Goal: Task Accomplishment & Management: Manage account settings

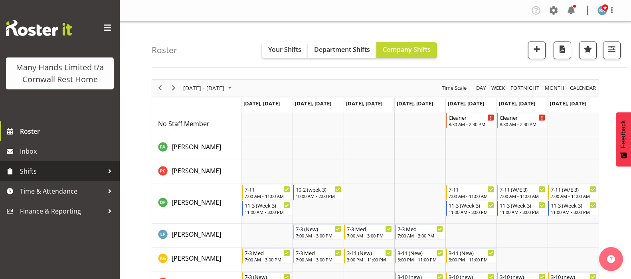
scroll to position [75, 0]
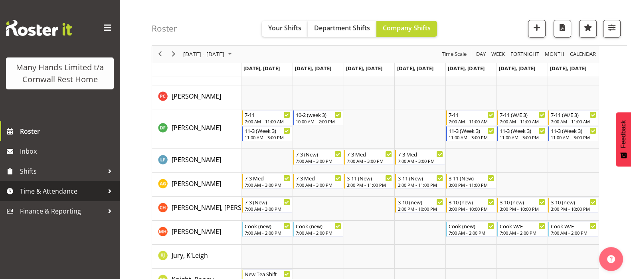
click at [37, 188] on span "Time & Attendance" at bounding box center [62, 191] width 84 height 12
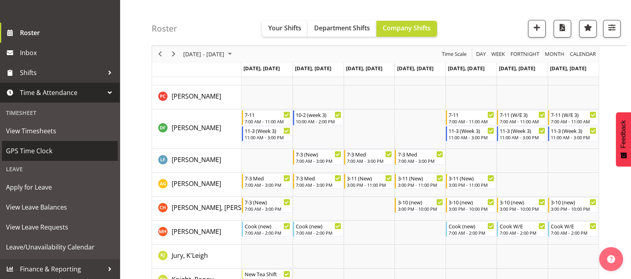
scroll to position [110, 0]
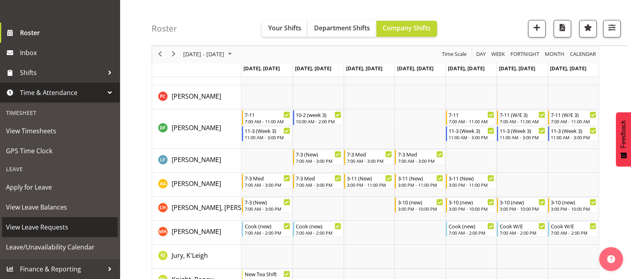
click at [32, 230] on span "View Leave Requests" at bounding box center [60, 227] width 108 height 12
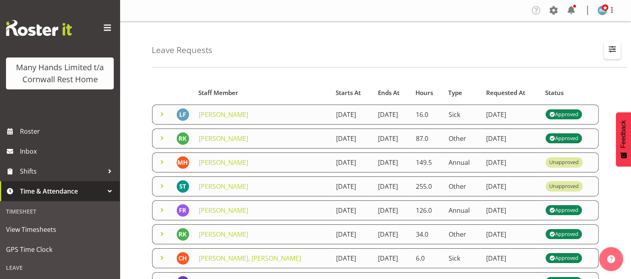
click at [611, 47] on span "button" at bounding box center [612, 49] width 10 height 10
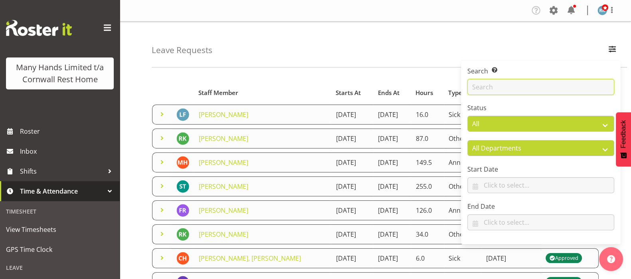
click at [485, 86] on input "text" at bounding box center [540, 87] width 147 height 16
type input "[PERSON_NAME]"
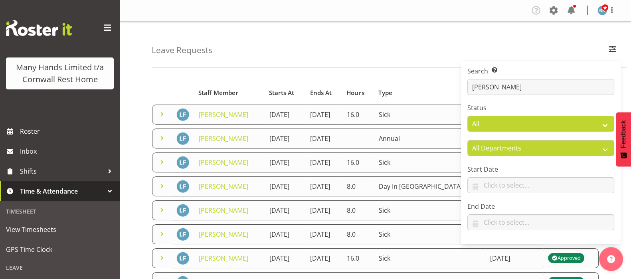
click at [130, 91] on div "Leave Requests Search Search for a particular employee [PERSON_NAME] Status All…" at bounding box center [375, 259] width 511 height 474
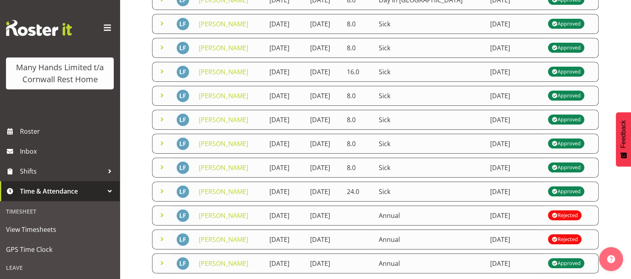
scroll to position [199, 0]
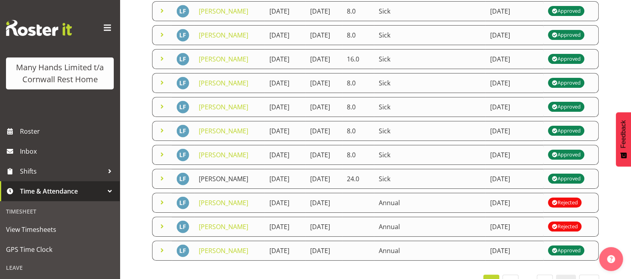
click at [222, 174] on link "[PERSON_NAME]" at bounding box center [224, 178] width 50 height 9
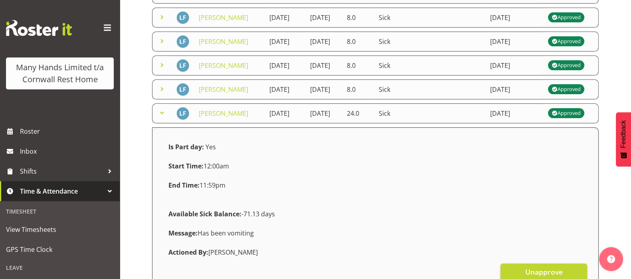
scroll to position [250, 0]
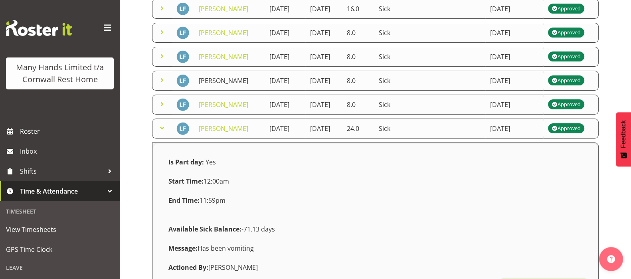
click at [226, 79] on link "[PERSON_NAME]" at bounding box center [224, 80] width 50 height 9
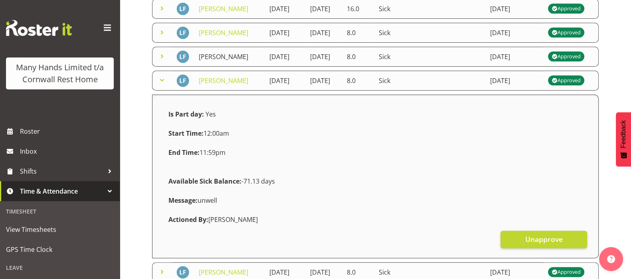
click at [220, 55] on link "[PERSON_NAME]" at bounding box center [224, 56] width 50 height 9
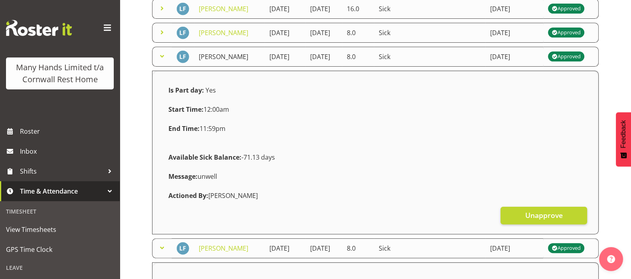
scroll to position [199, 0]
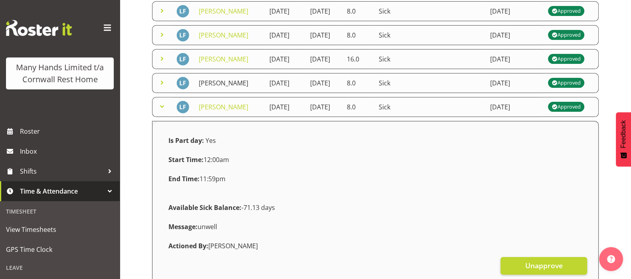
click at [222, 79] on link "[PERSON_NAME]" at bounding box center [224, 83] width 50 height 9
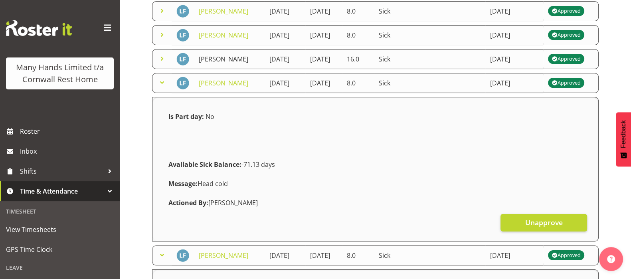
click at [219, 59] on link "[PERSON_NAME]" at bounding box center [224, 59] width 50 height 9
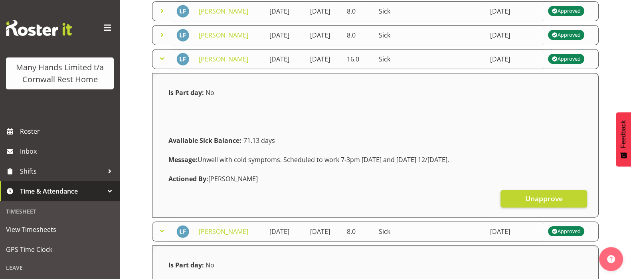
scroll to position [150, 0]
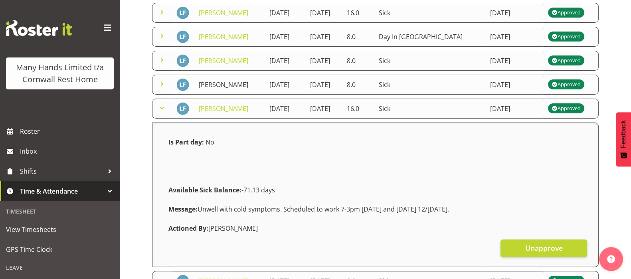
click at [218, 85] on link "[PERSON_NAME]" at bounding box center [224, 84] width 50 height 9
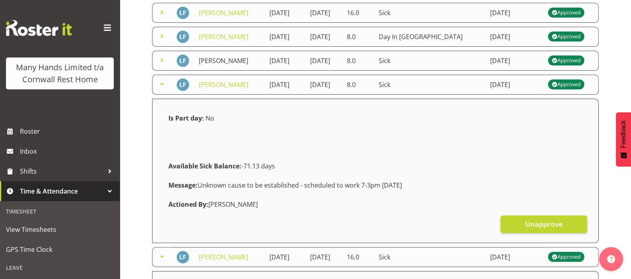
click at [216, 56] on link "[PERSON_NAME]" at bounding box center [224, 60] width 50 height 9
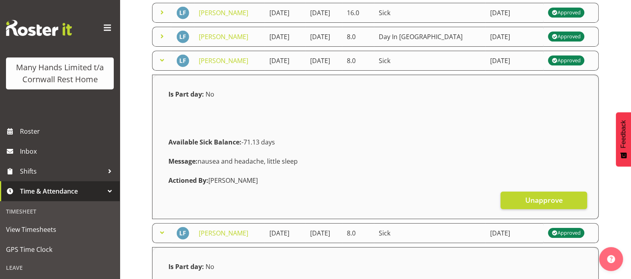
scroll to position [99, 0]
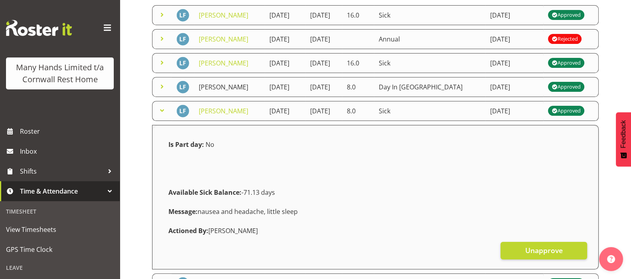
click at [217, 89] on link "[PERSON_NAME]" at bounding box center [224, 87] width 50 height 9
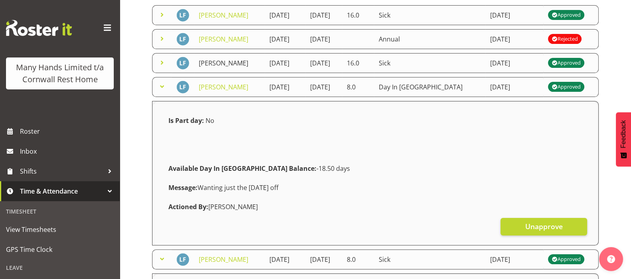
click at [211, 62] on link "[PERSON_NAME]" at bounding box center [224, 63] width 50 height 9
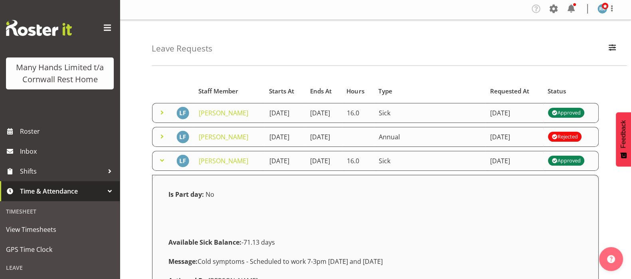
scroll to position [0, 0]
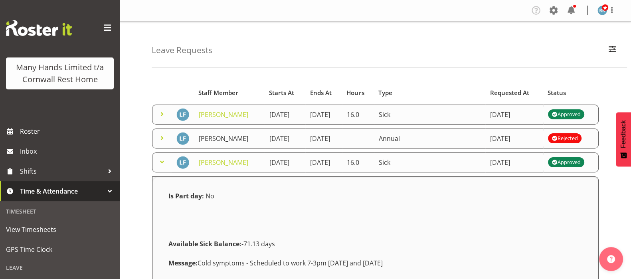
click at [220, 138] on link "[PERSON_NAME]" at bounding box center [224, 138] width 50 height 9
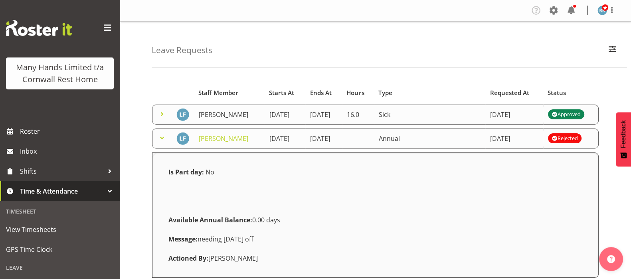
click at [217, 115] on link "[PERSON_NAME]" at bounding box center [224, 114] width 50 height 9
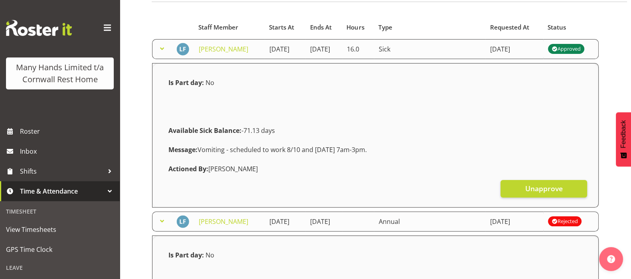
scroll to position [50, 0]
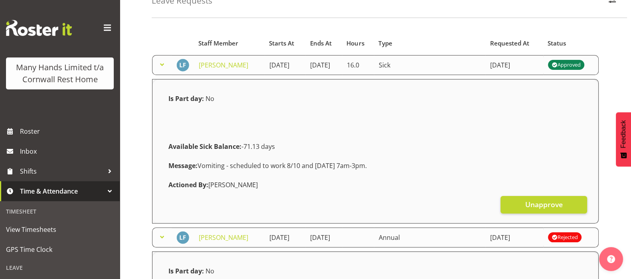
click at [160, 61] on span at bounding box center [162, 65] width 10 height 10
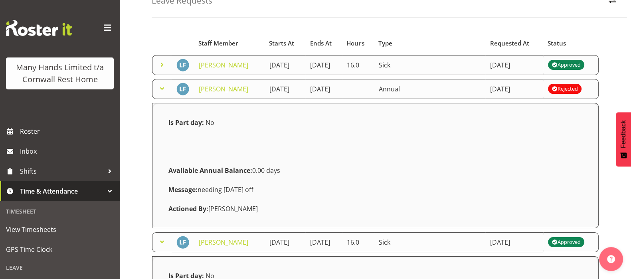
click at [159, 88] on span at bounding box center [162, 89] width 10 height 10
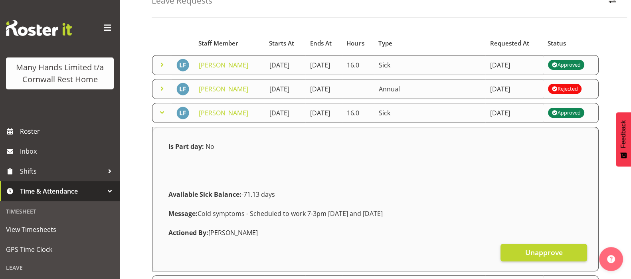
click at [159, 108] on span at bounding box center [162, 113] width 10 height 10
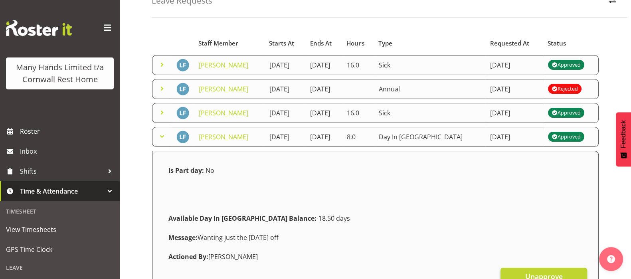
click at [159, 138] on span at bounding box center [162, 137] width 10 height 10
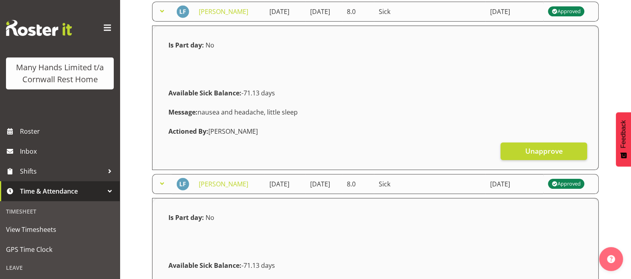
scroll to position [199, 0]
click at [158, 10] on span at bounding box center [162, 11] width 10 height 10
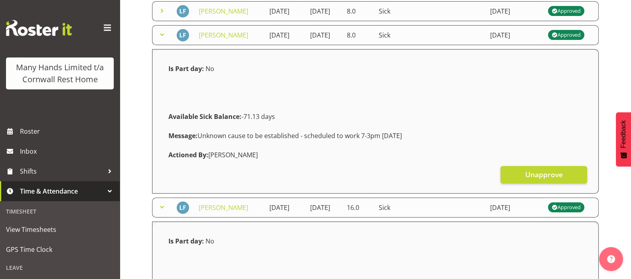
click at [162, 36] on span at bounding box center [162, 35] width 10 height 10
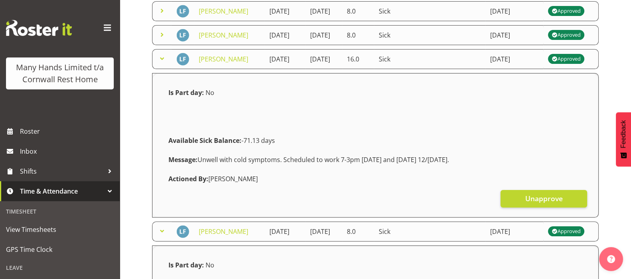
click at [162, 57] on span at bounding box center [162, 59] width 10 height 10
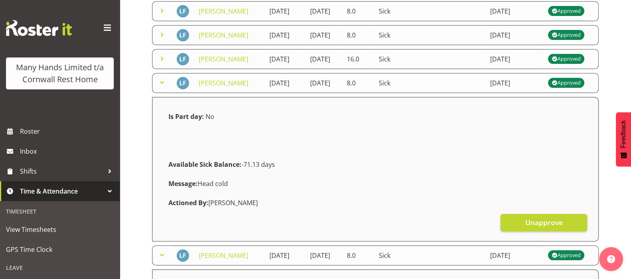
click at [160, 80] on span at bounding box center [162, 83] width 10 height 10
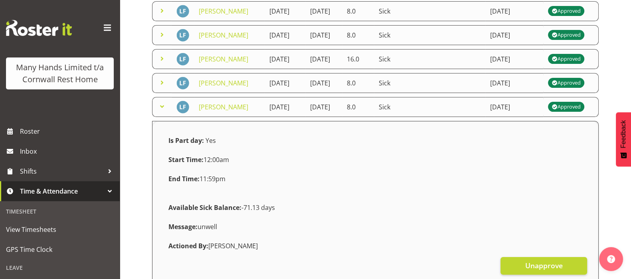
click at [160, 103] on span at bounding box center [162, 107] width 10 height 10
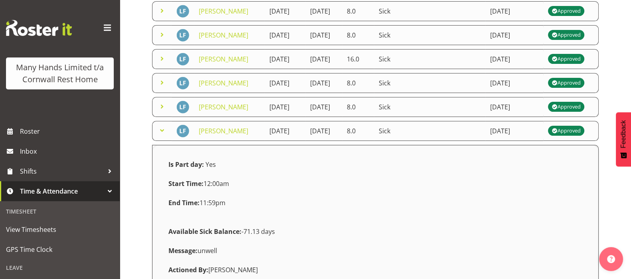
click at [162, 131] on span at bounding box center [162, 131] width 10 height 10
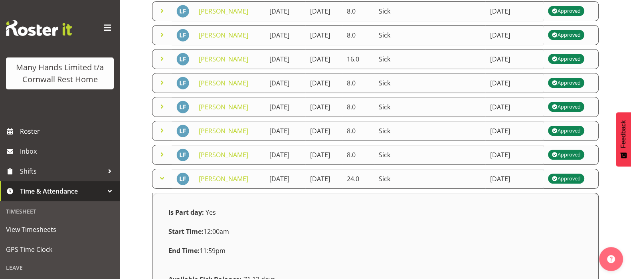
click at [160, 177] on span at bounding box center [162, 179] width 10 height 10
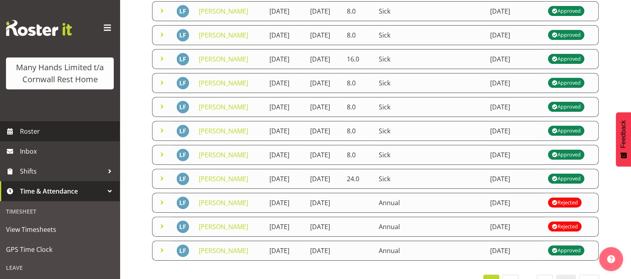
click at [28, 137] on span "Roster" at bounding box center [68, 131] width 96 height 12
